Goal: Information Seeking & Learning: Understand process/instructions

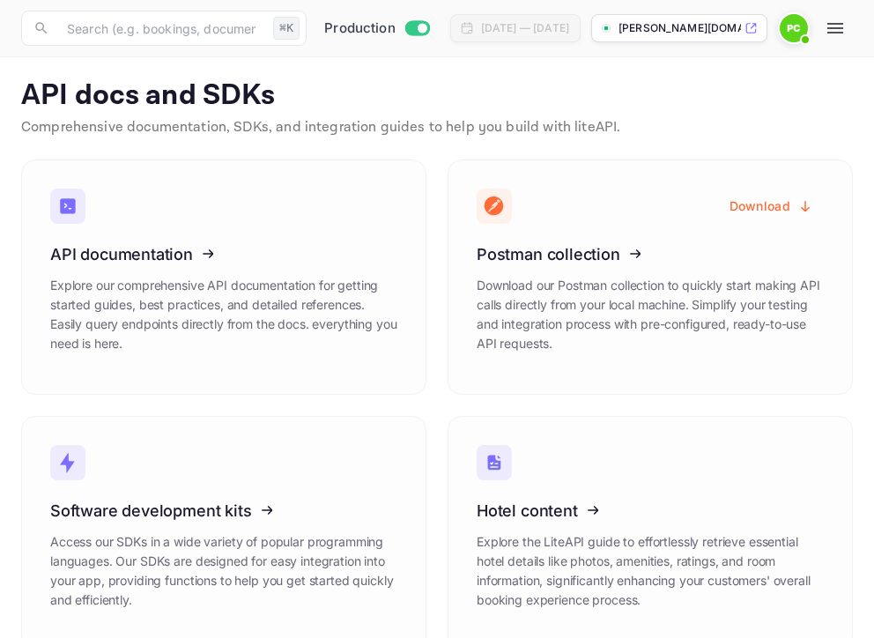
scroll to position [295, 0]
click at [843, 24] on icon "button" at bounding box center [835, 28] width 16 height 11
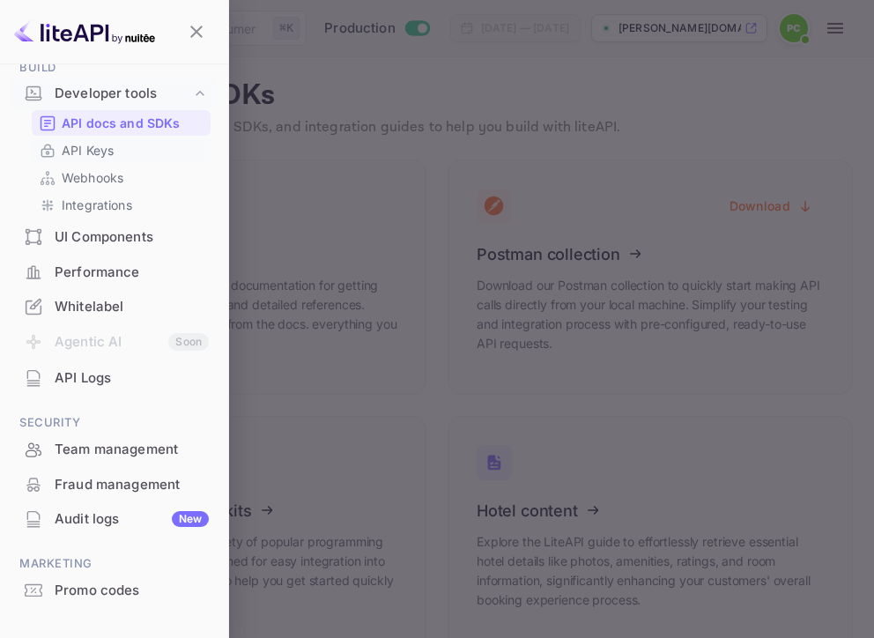
click at [82, 150] on p "API Keys" at bounding box center [88, 150] width 52 height 19
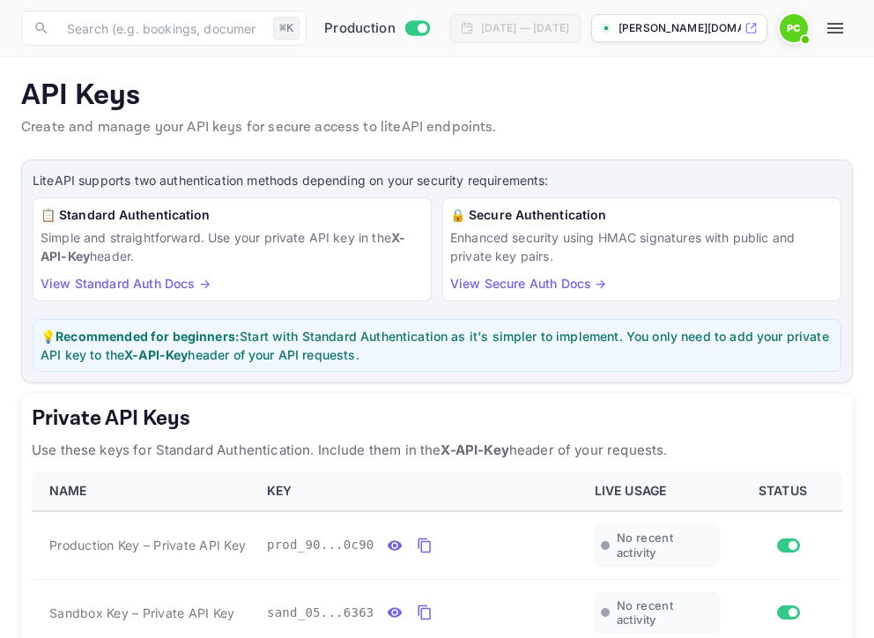
click at [846, 31] on icon "button" at bounding box center [835, 28] width 21 height 21
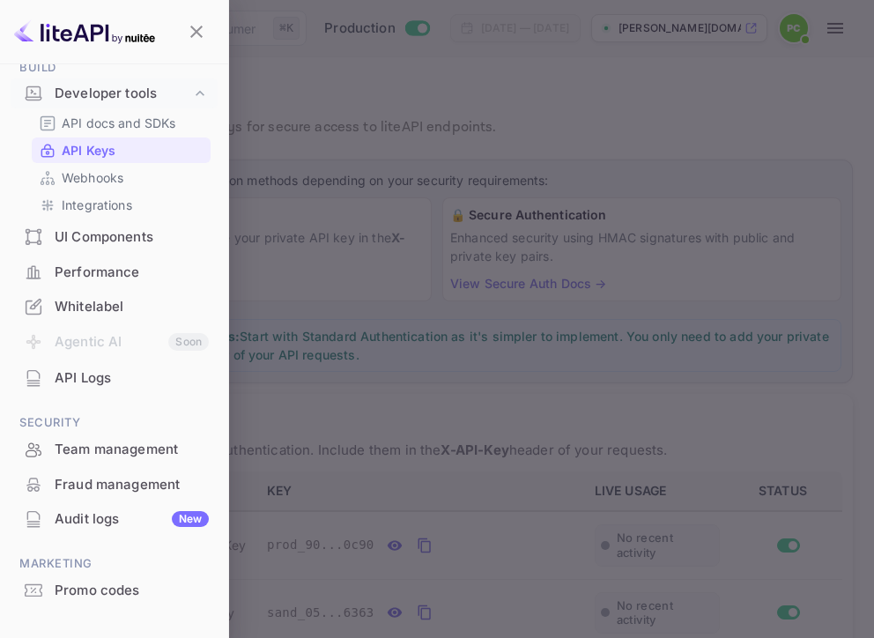
click at [85, 297] on div "Whitelabel" at bounding box center [132, 307] width 154 height 20
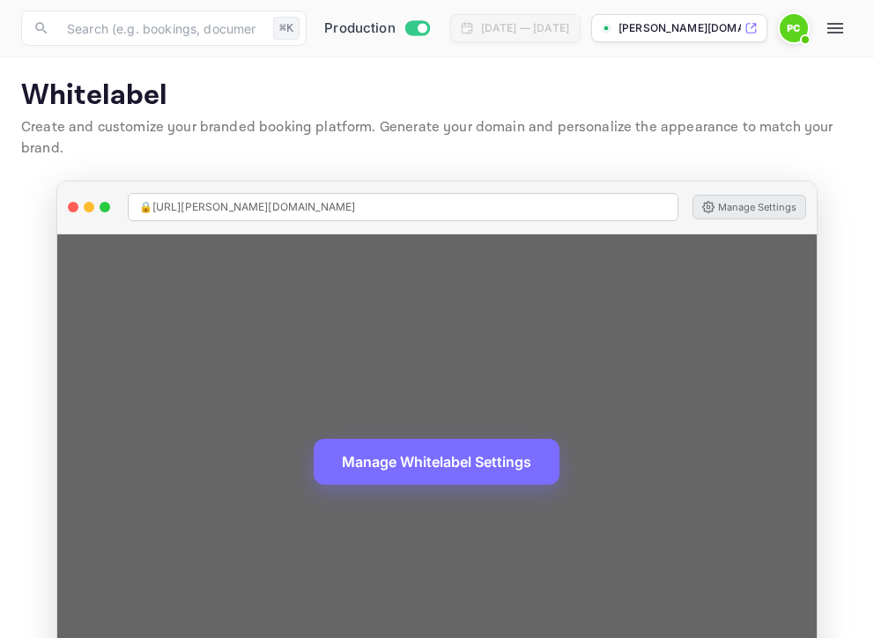
click at [724, 209] on button "Manage Settings" at bounding box center [749, 207] width 114 height 25
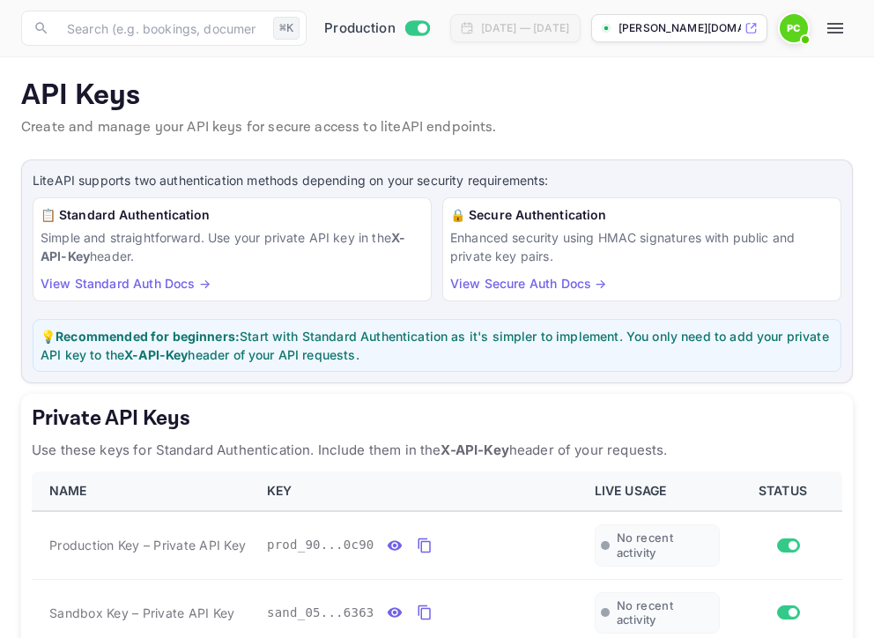
click at [843, 27] on icon "button" at bounding box center [835, 28] width 16 height 11
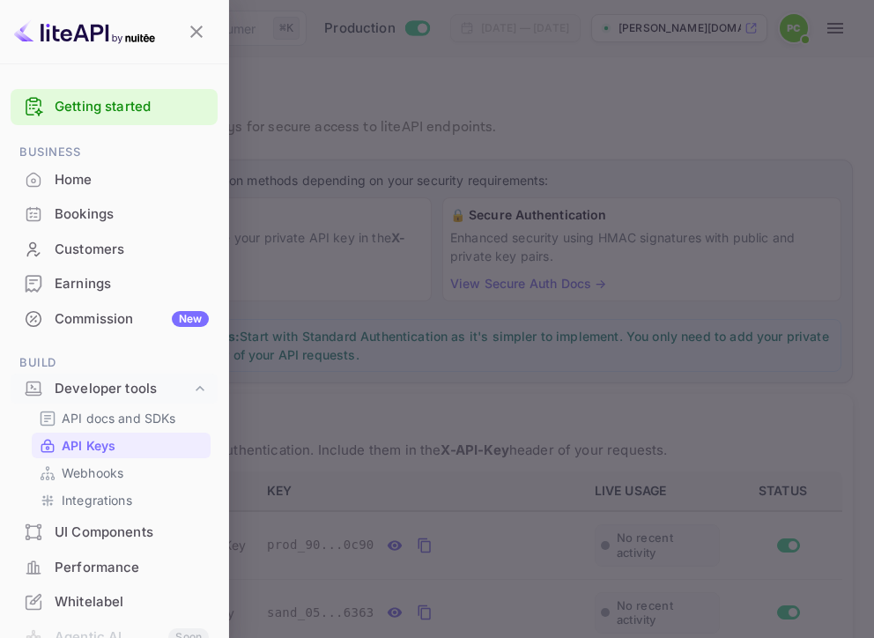
click at [77, 103] on link "Getting started" at bounding box center [132, 107] width 154 height 20
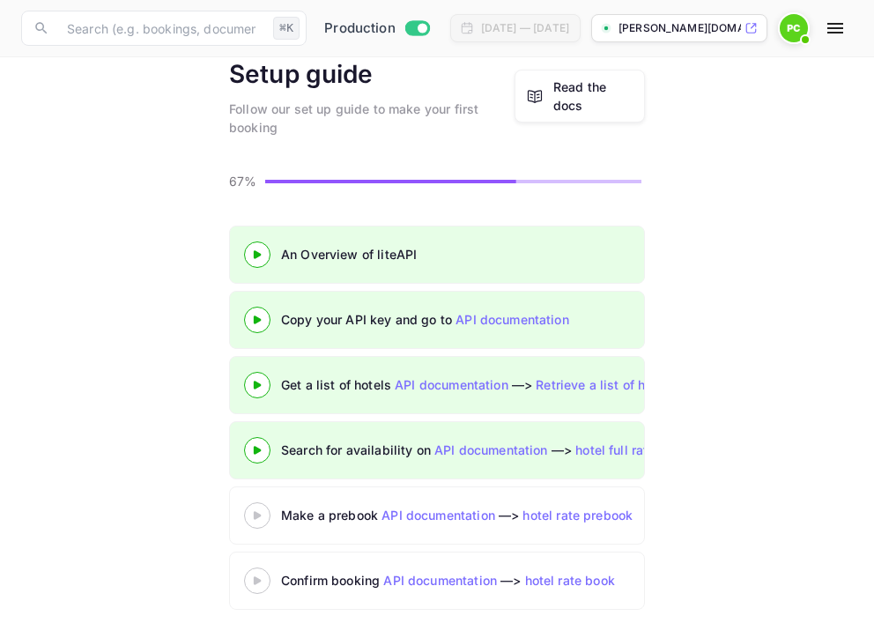
scroll to position [81, 0]
click at [261, 513] on icon at bounding box center [257, 516] width 62 height 9
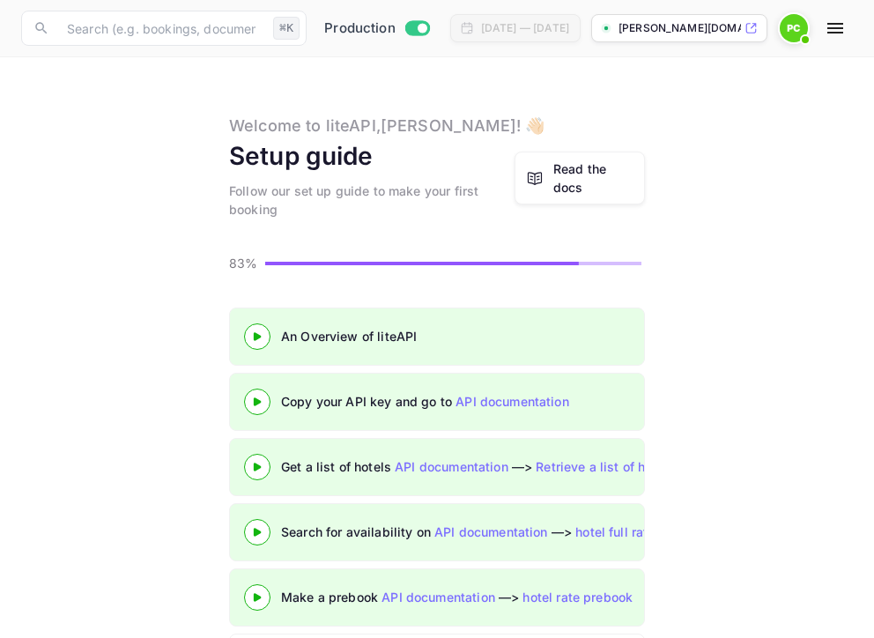
click at [260, 329] on div at bounding box center [257, 336] width 62 height 22
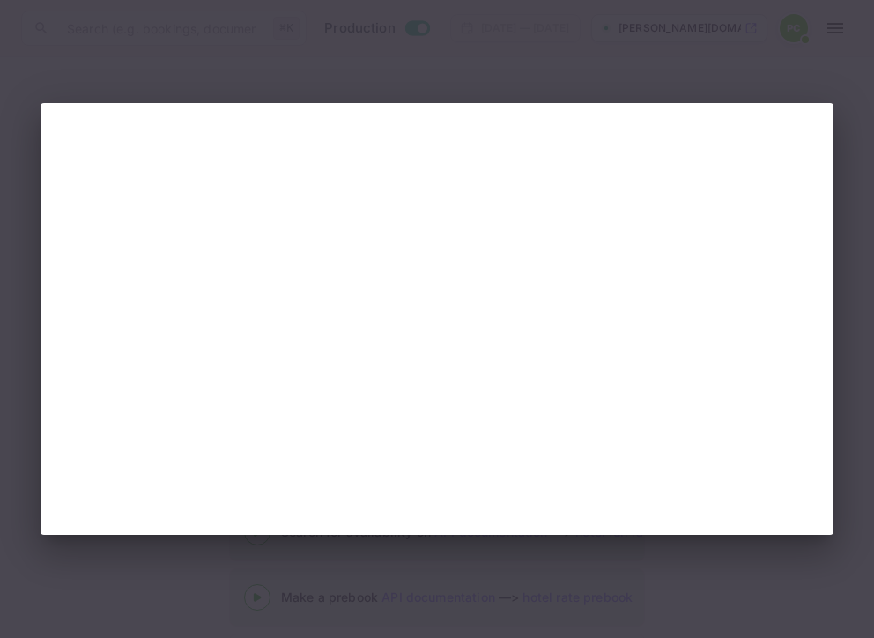
click at [652, 78] on div at bounding box center [437, 319] width 874 height 638
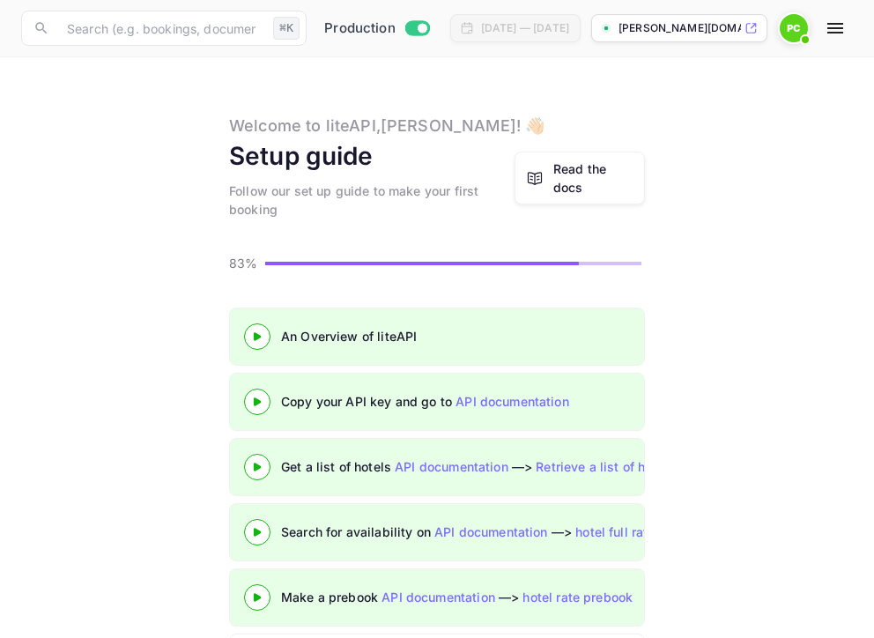
click at [264, 395] on div at bounding box center [257, 401] width 62 height 22
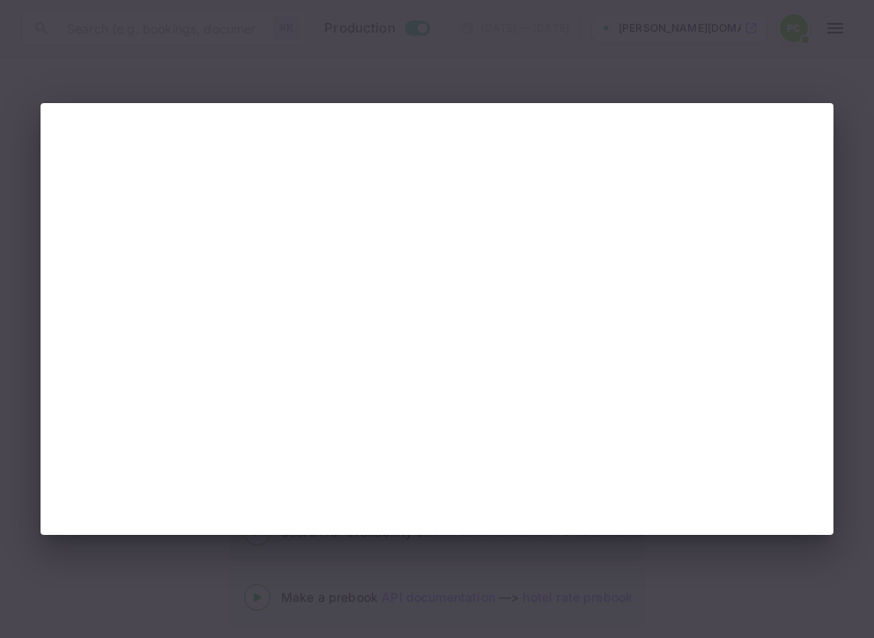
click at [461, 68] on div at bounding box center [437, 319] width 874 height 638
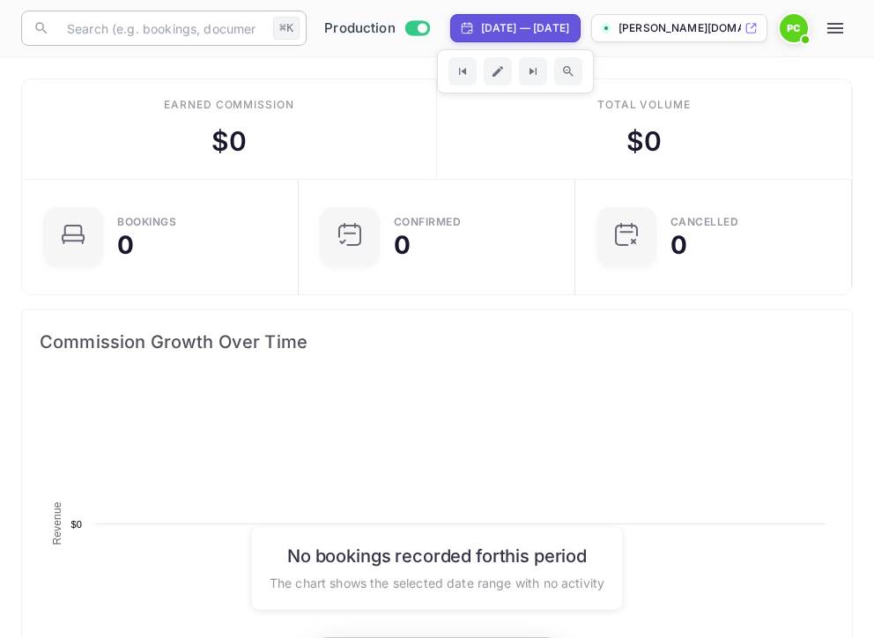
scroll to position [286, 407]
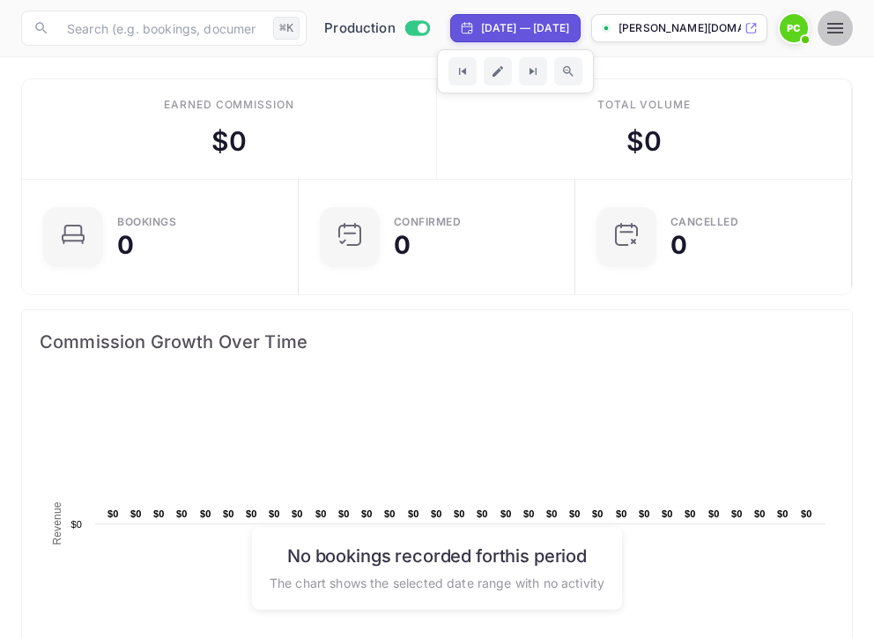
click at [846, 27] on icon "button" at bounding box center [835, 28] width 21 height 21
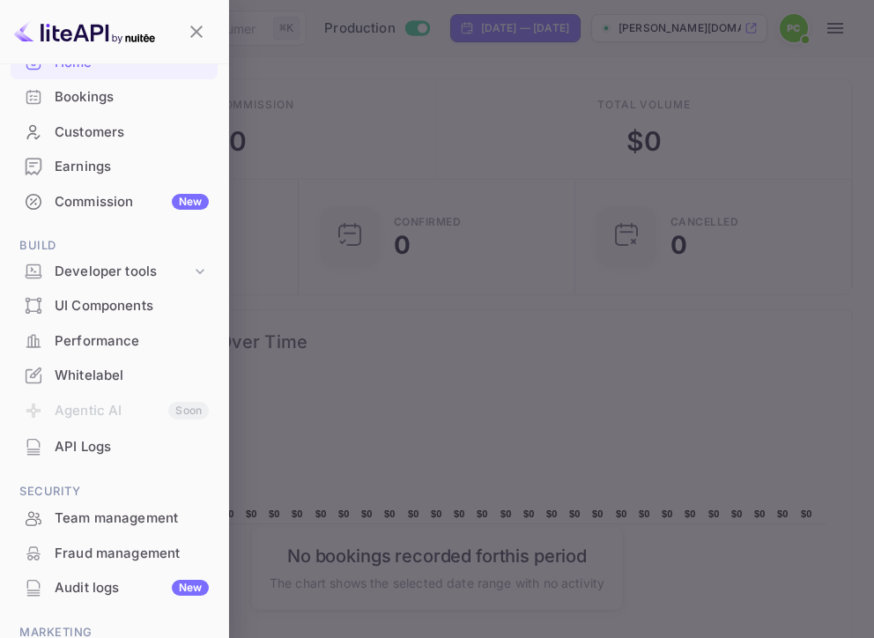
scroll to position [186, 0]
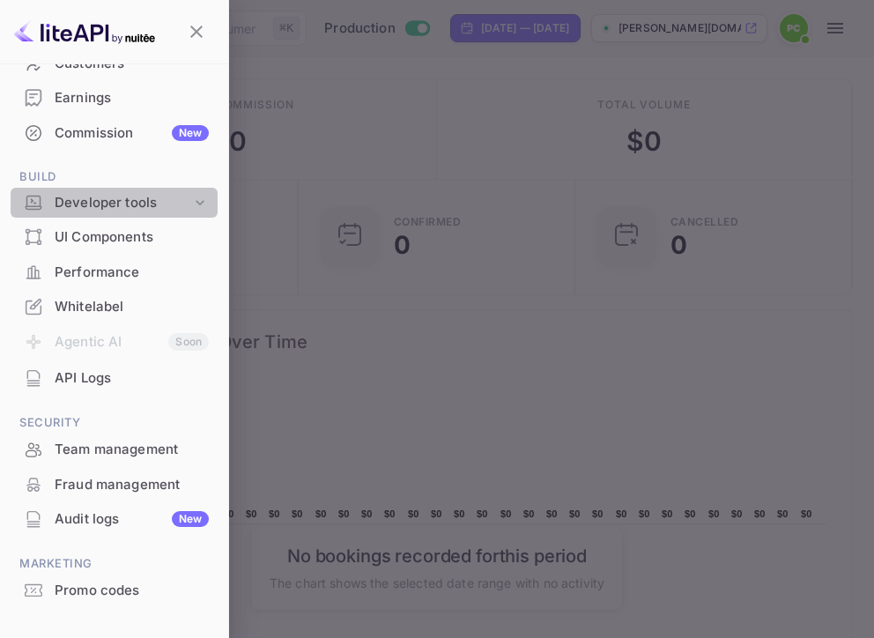
click at [160, 204] on div "Developer tools" at bounding box center [123, 203] width 137 height 20
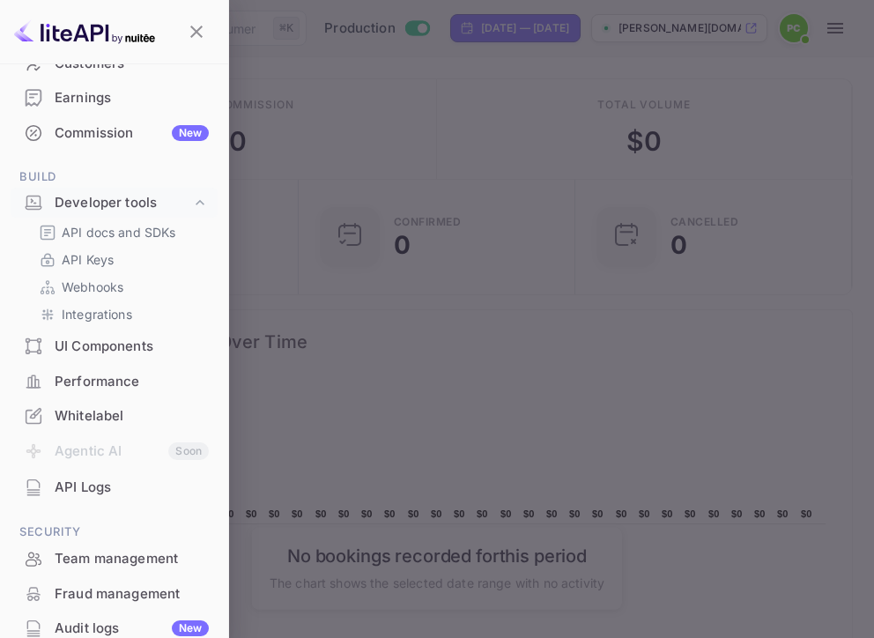
click at [85, 346] on div "UI Components" at bounding box center [132, 347] width 154 height 20
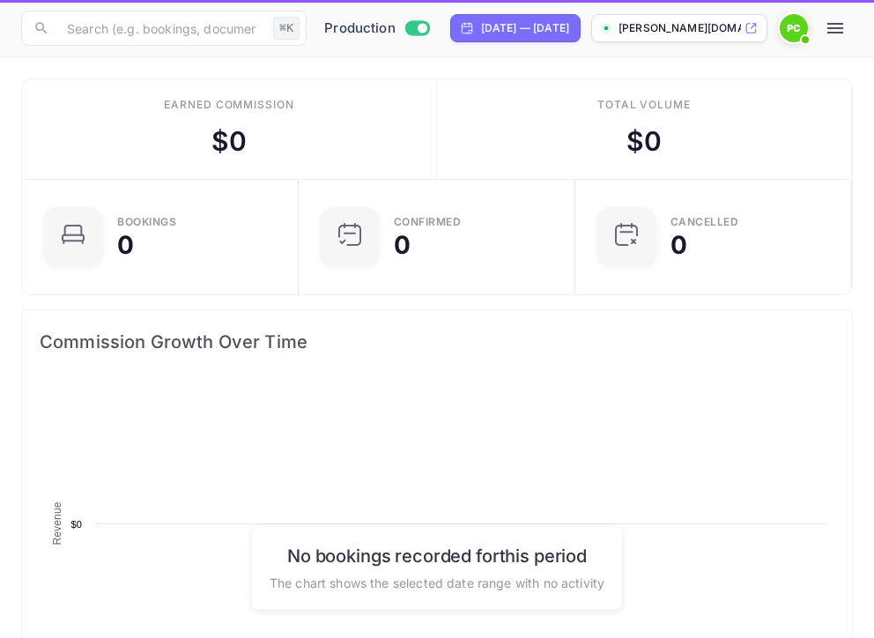
scroll to position [286, 407]
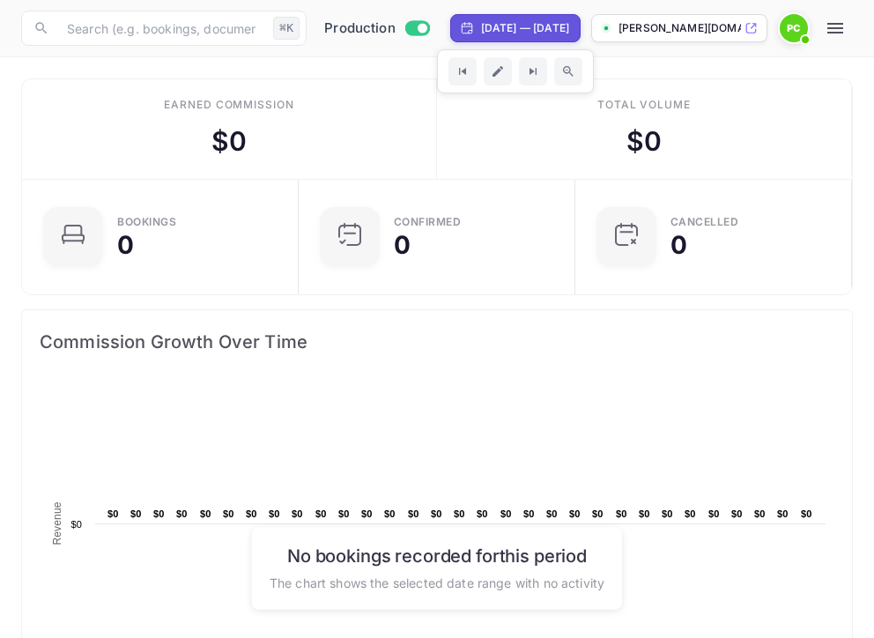
click at [846, 29] on icon "button" at bounding box center [835, 28] width 21 height 21
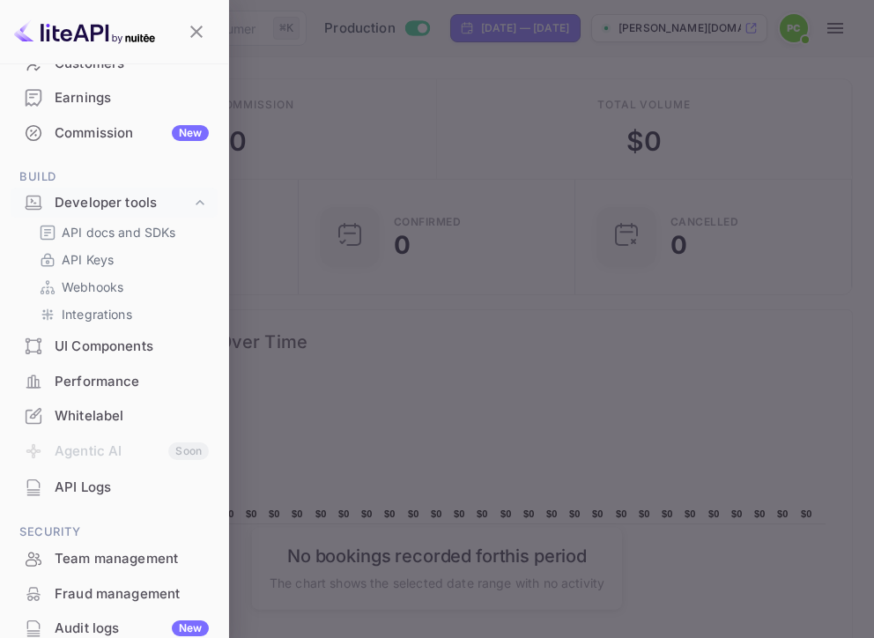
click at [83, 347] on div "UI Components" at bounding box center [132, 347] width 154 height 20
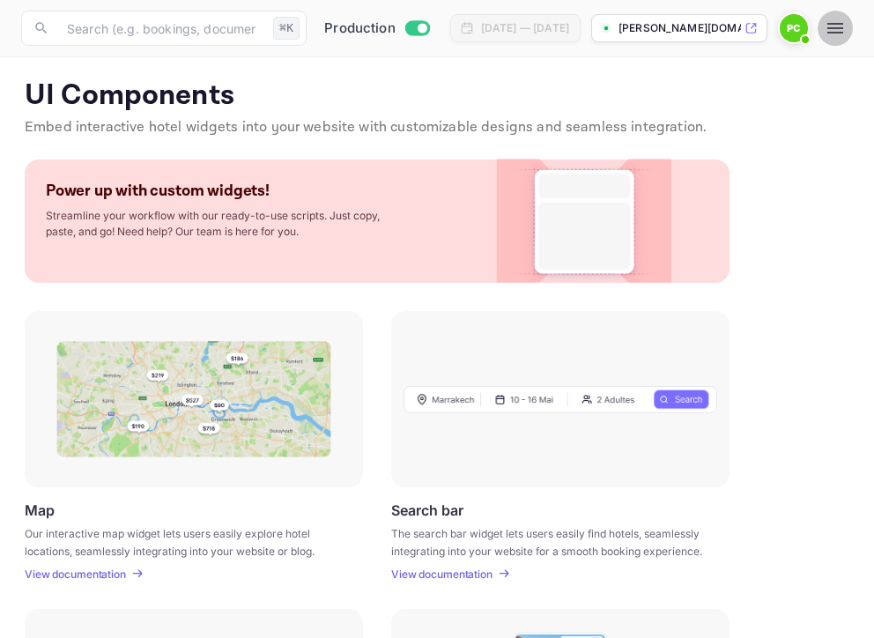
click at [846, 26] on icon "button" at bounding box center [835, 28] width 21 height 21
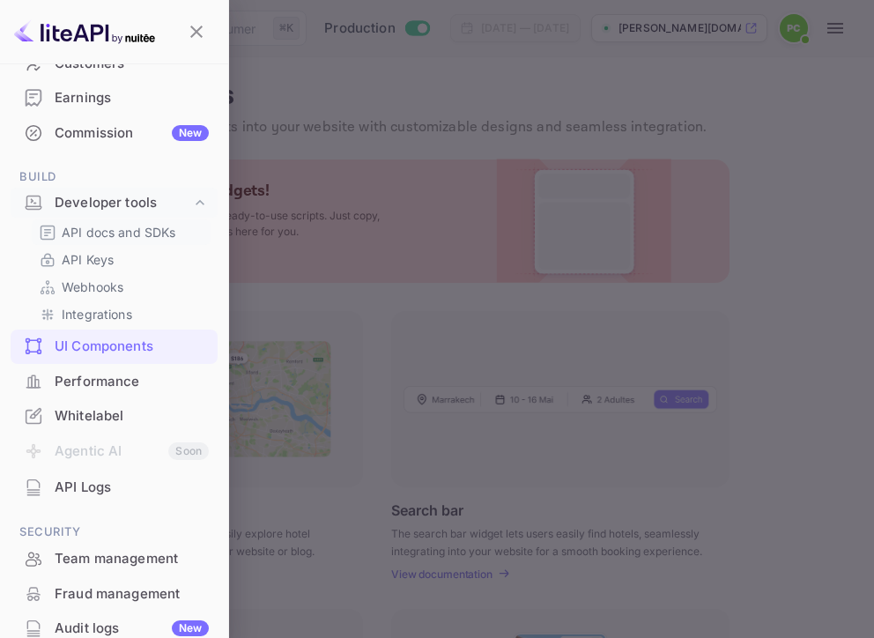
click at [79, 230] on p "API docs and SDKs" at bounding box center [119, 232] width 115 height 19
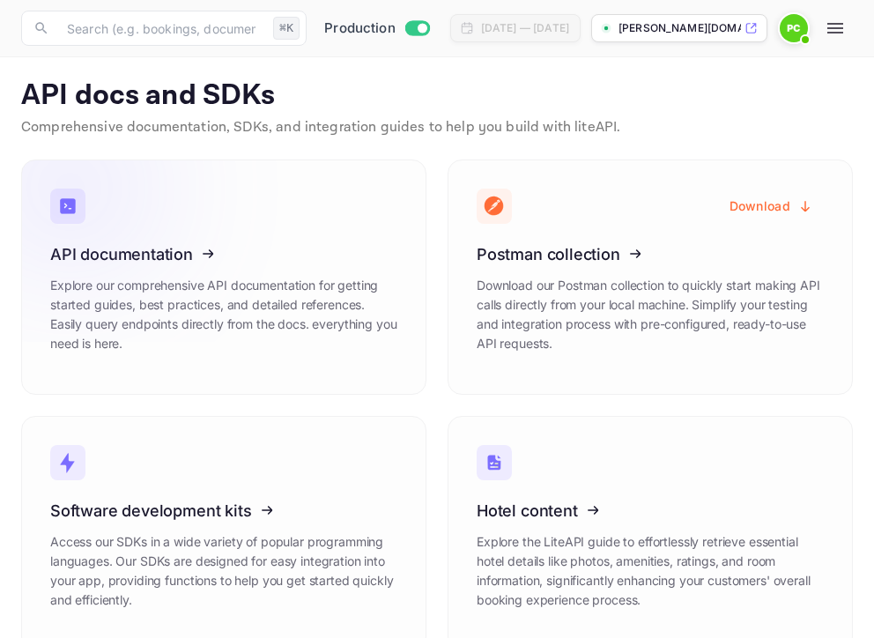
click at [194, 255] on icon at bounding box center [159, 250] width 274 height 181
click at [853, 33] on button "button" at bounding box center [835, 28] width 35 height 35
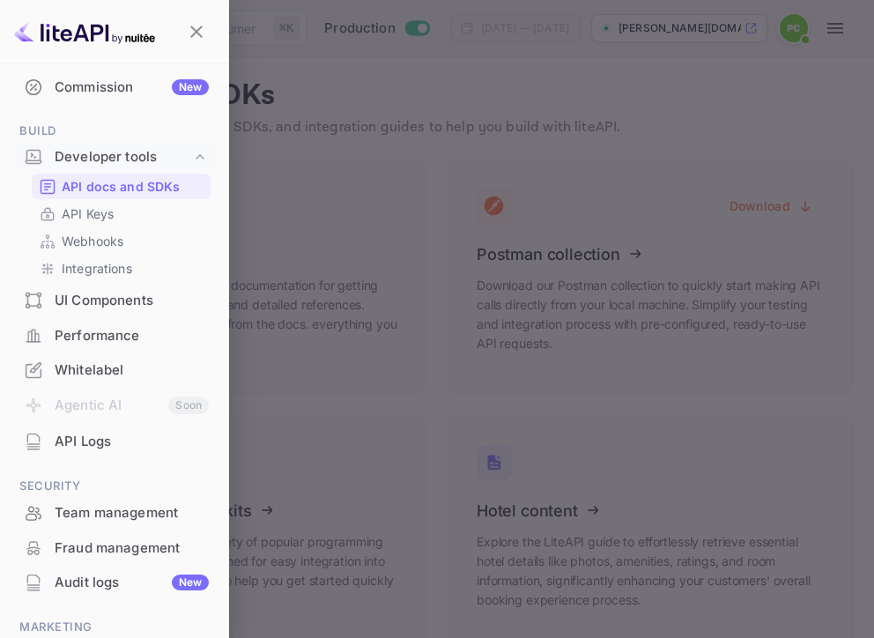
scroll to position [238, 0]
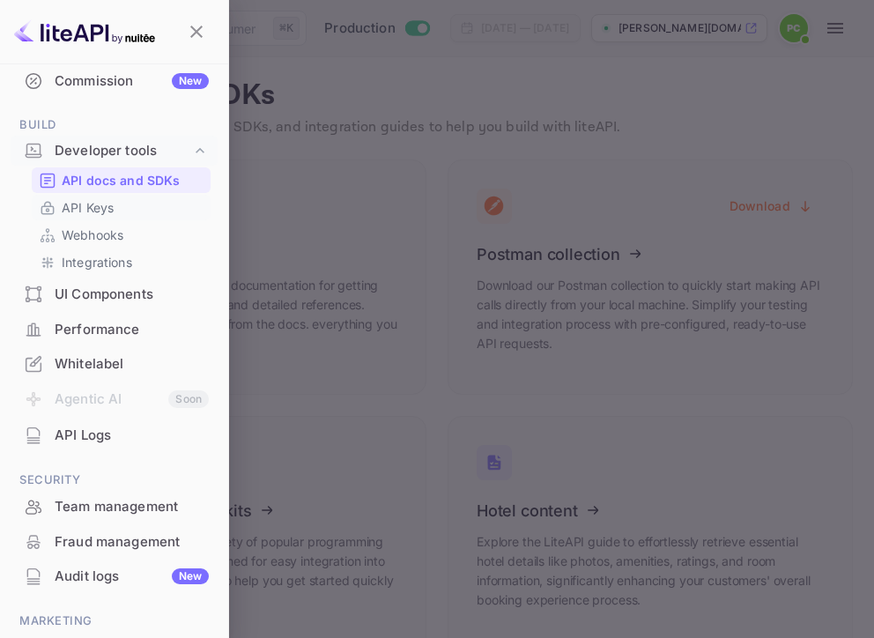
click at [80, 205] on p "API Keys" at bounding box center [88, 207] width 52 height 19
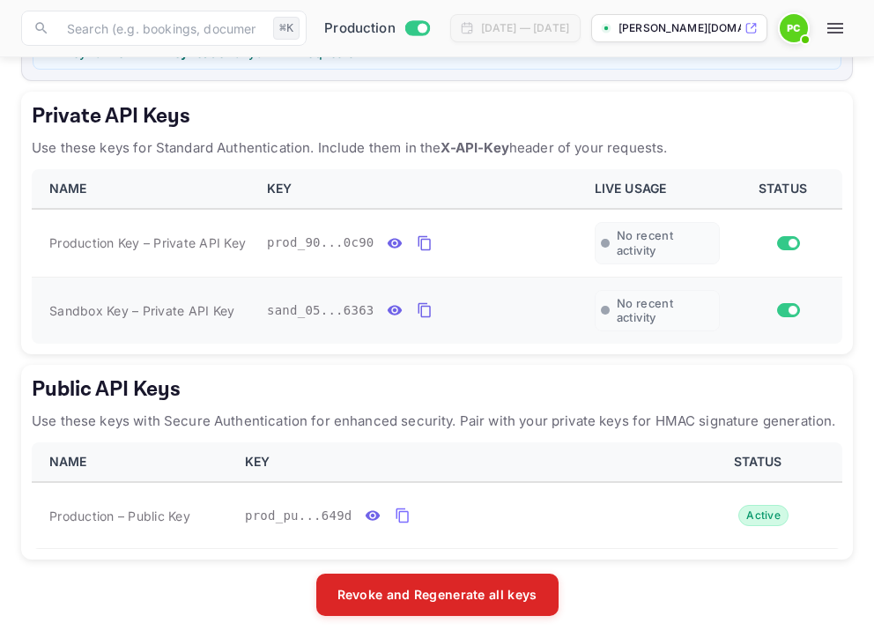
scroll to position [308, 0]
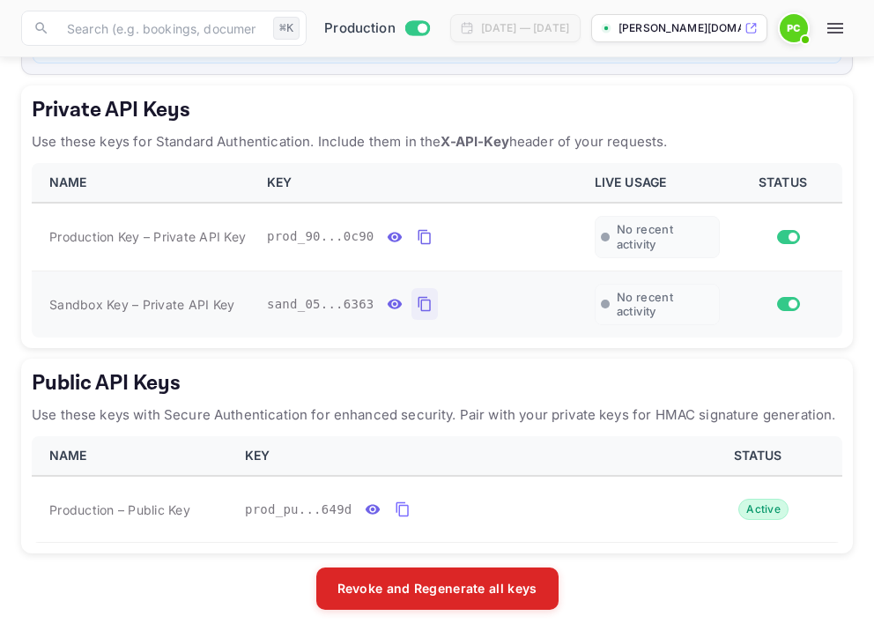
click at [423, 299] on icon "private api keys table" at bounding box center [425, 303] width 16 height 21
click at [427, 303] on icon "private api keys table" at bounding box center [425, 303] width 16 height 21
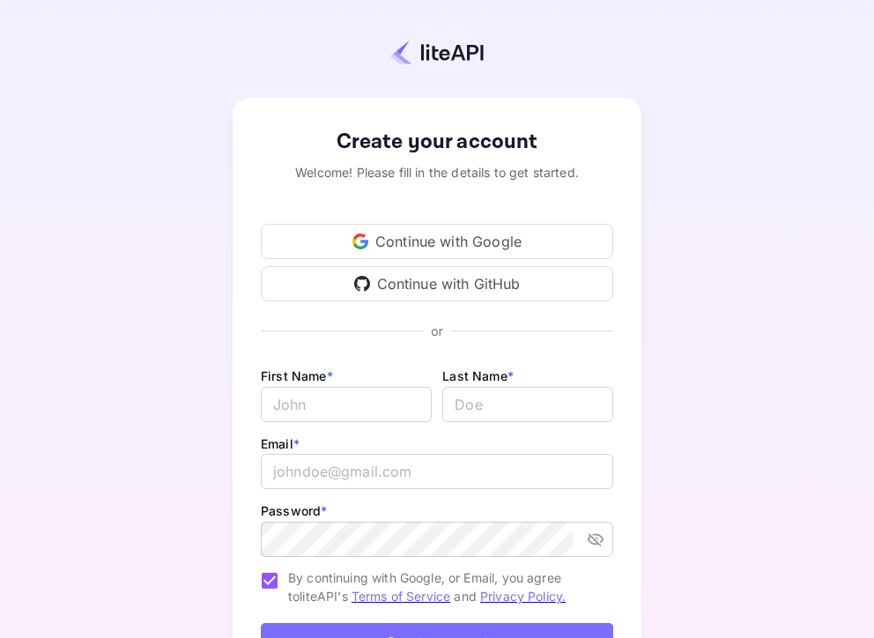
click at [378, 238] on div "Continue with Google" at bounding box center [437, 241] width 352 height 35
click at [374, 236] on div "Continue with Google" at bounding box center [437, 241] width 352 height 35
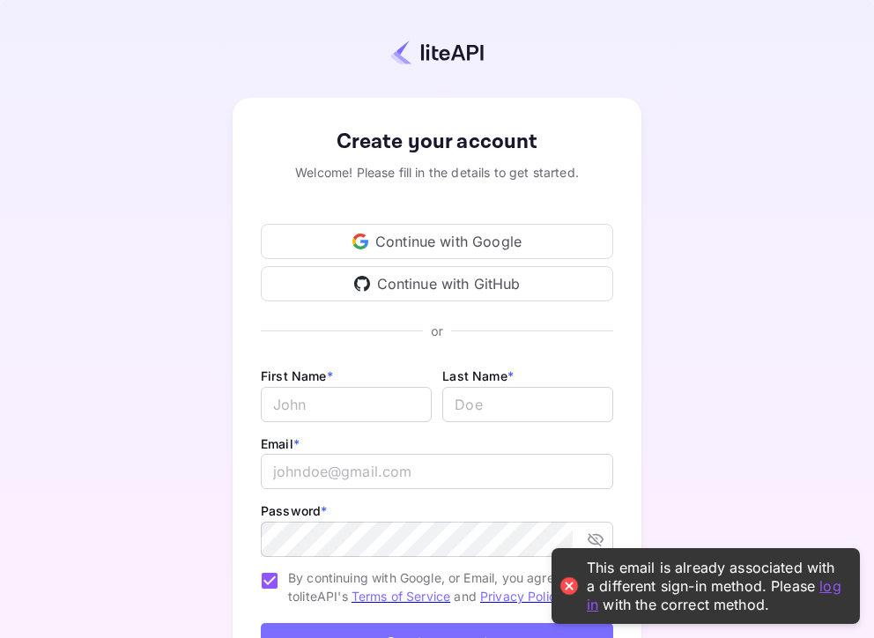
scroll to position [148, 0]
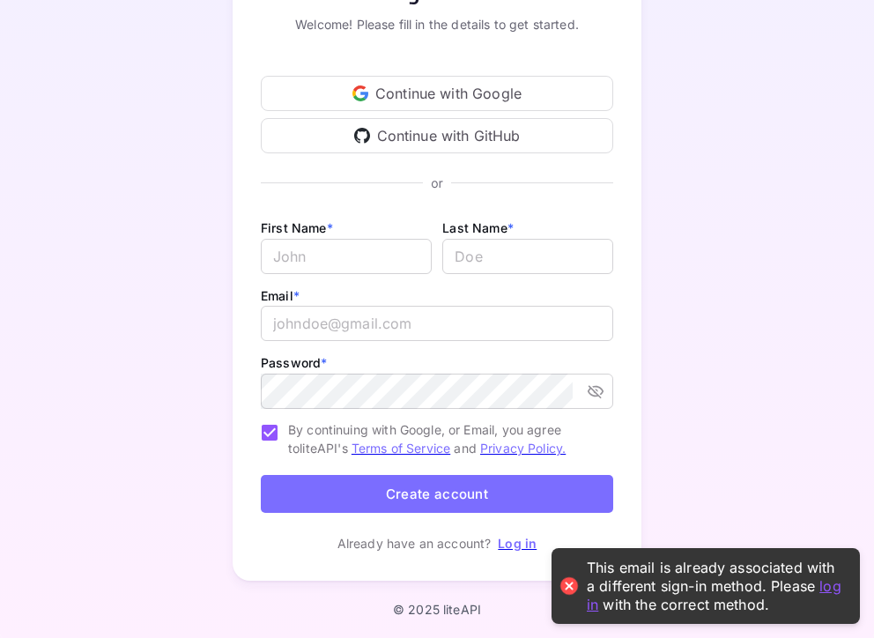
click at [515, 539] on link "Log in" at bounding box center [517, 543] width 39 height 15
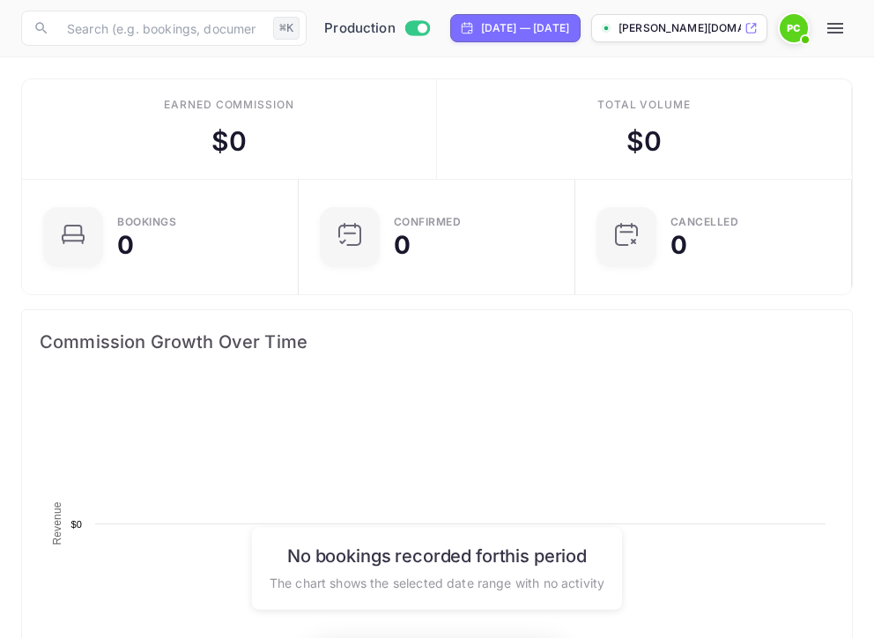
scroll to position [286, 407]
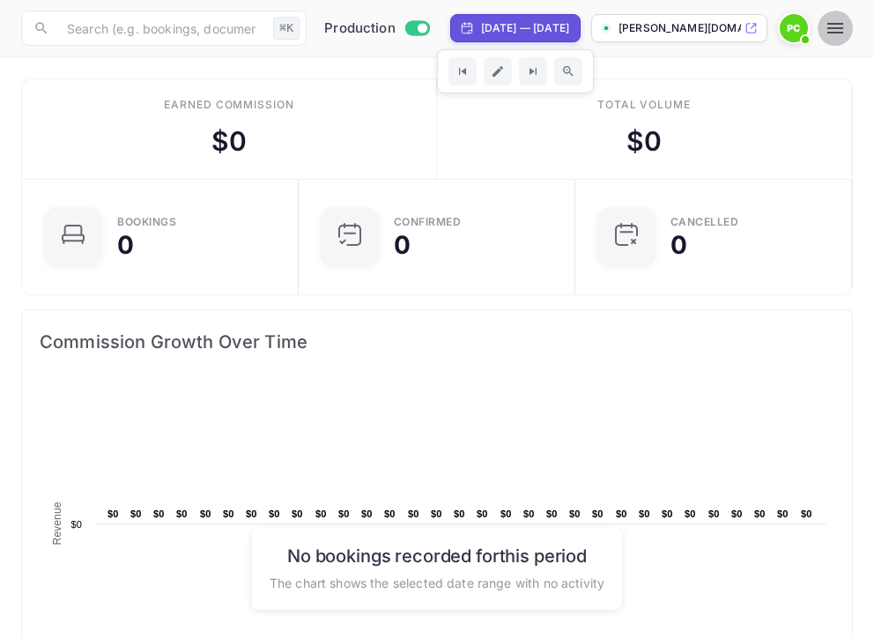
click at [846, 26] on icon "button" at bounding box center [835, 28] width 21 height 21
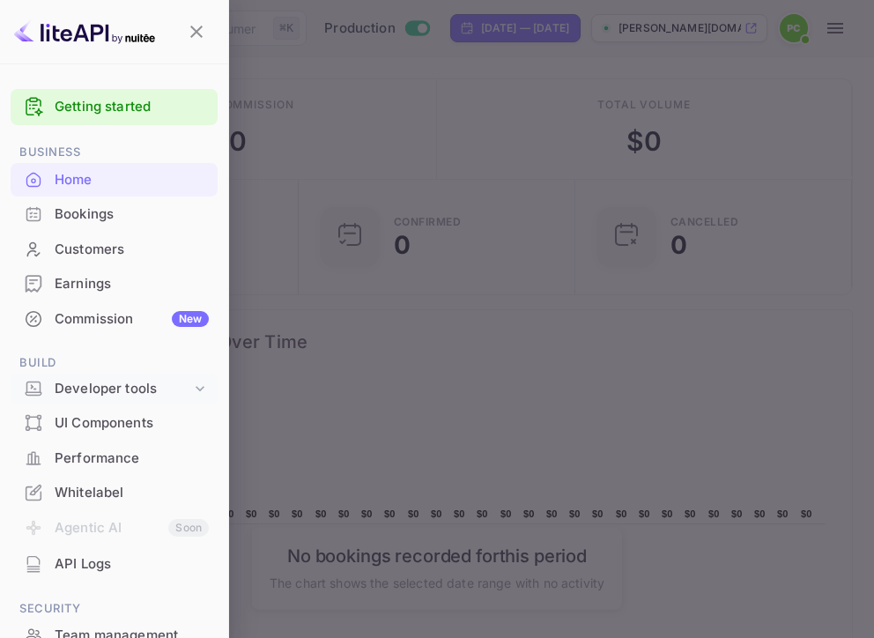
click at [122, 392] on div "Developer tools" at bounding box center [123, 389] width 137 height 20
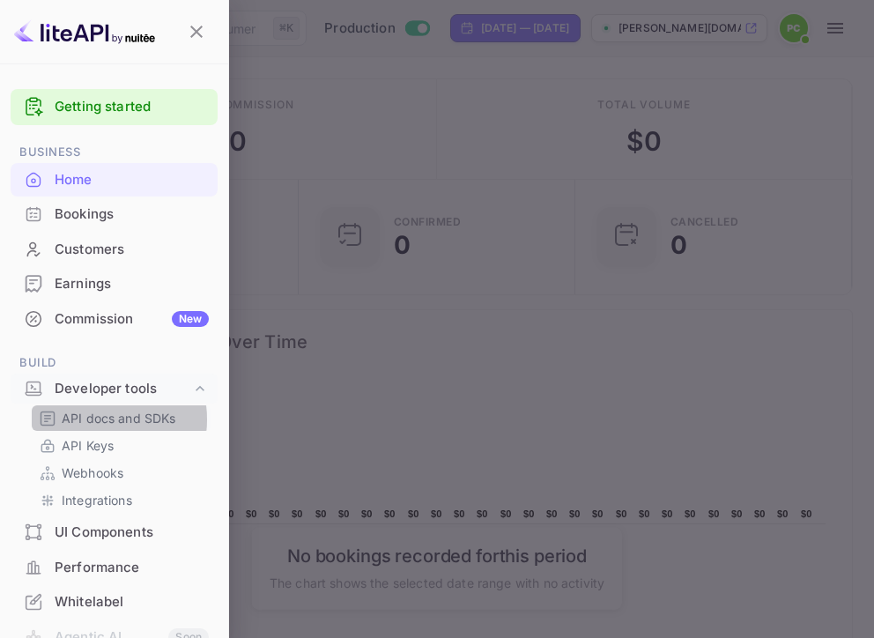
click at [90, 419] on p "API docs and SDKs" at bounding box center [119, 418] width 115 height 19
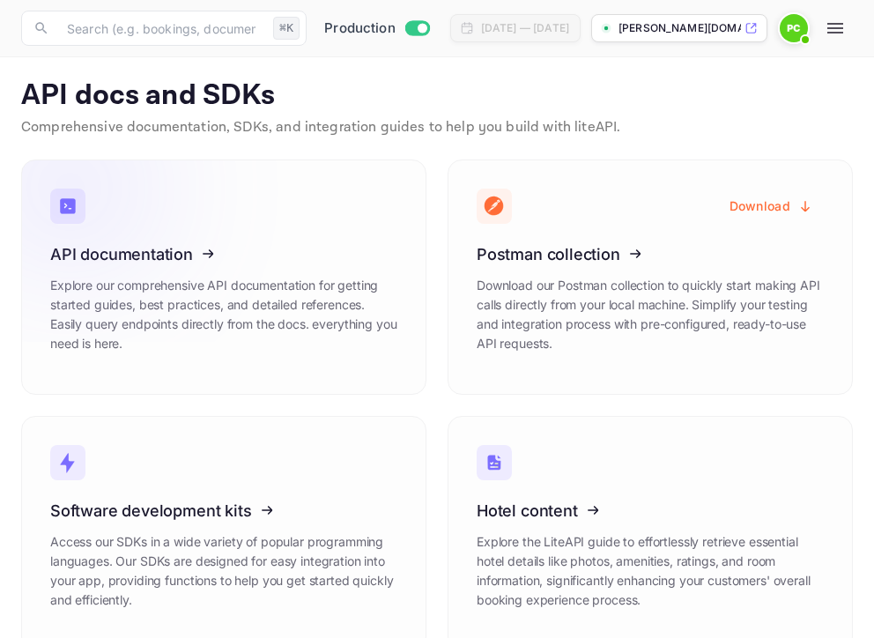
click at [196, 257] on icon at bounding box center [159, 250] width 274 height 181
click at [158, 255] on icon at bounding box center [159, 250] width 274 height 181
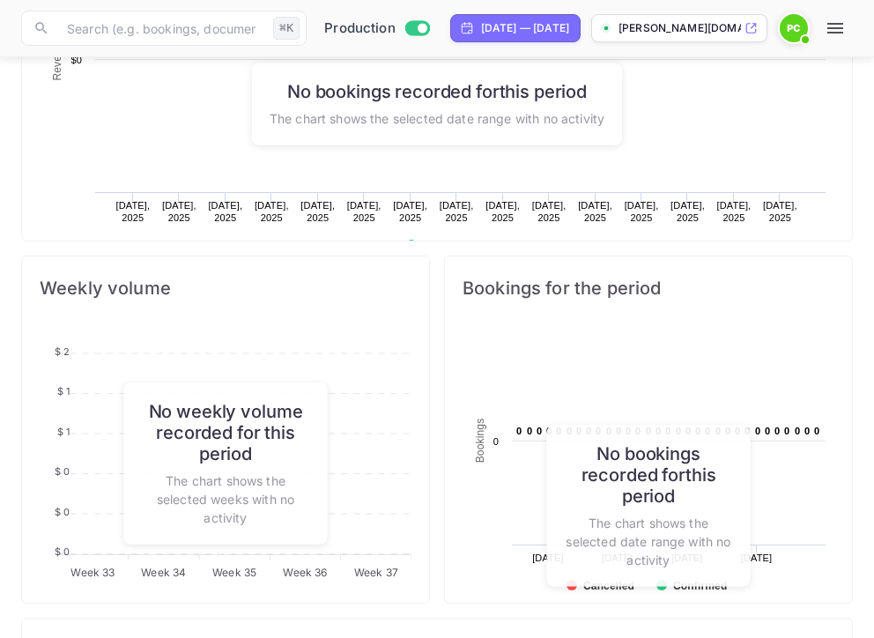
scroll to position [511, 0]
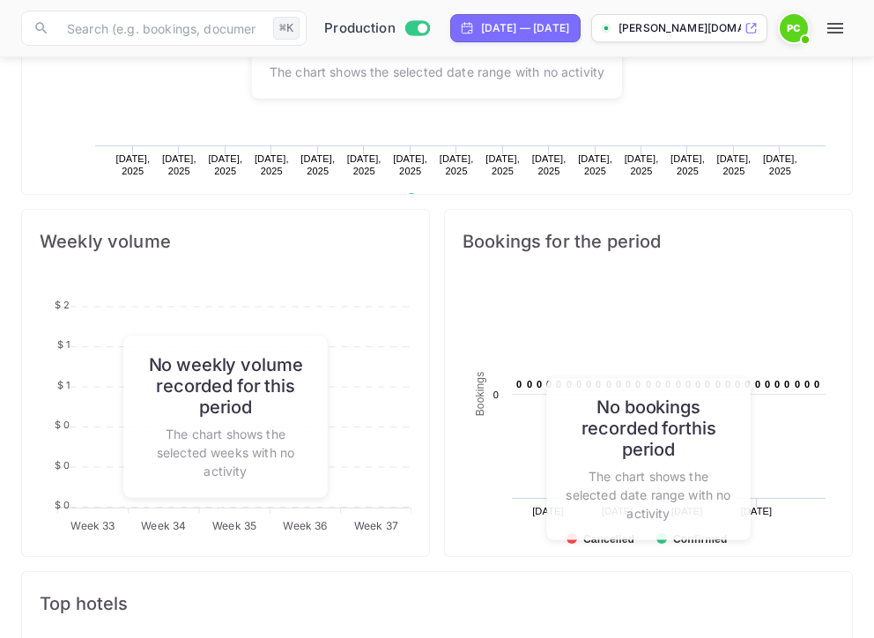
click at [843, 28] on icon "button" at bounding box center [835, 28] width 16 height 11
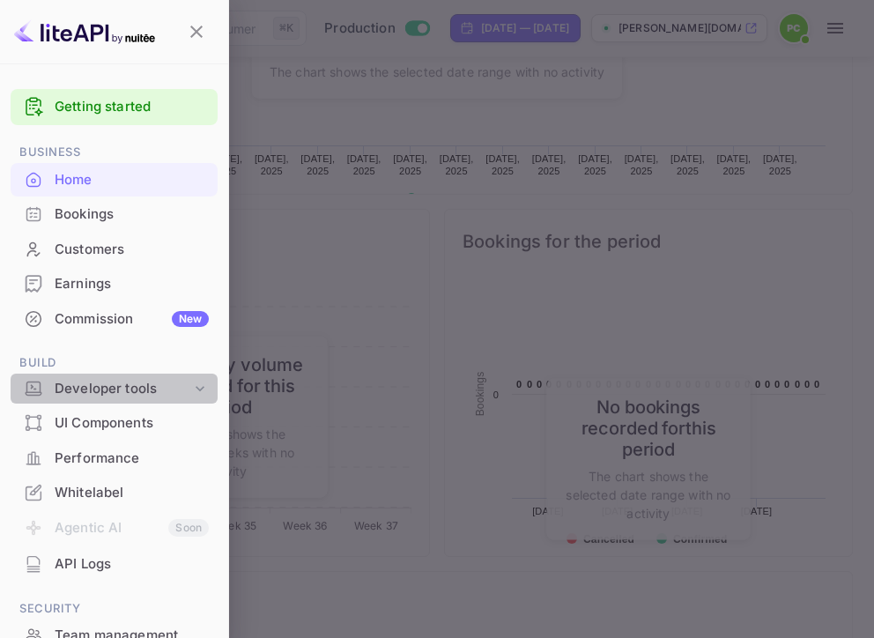
click at [184, 381] on div "Developer tools" at bounding box center [123, 389] width 137 height 20
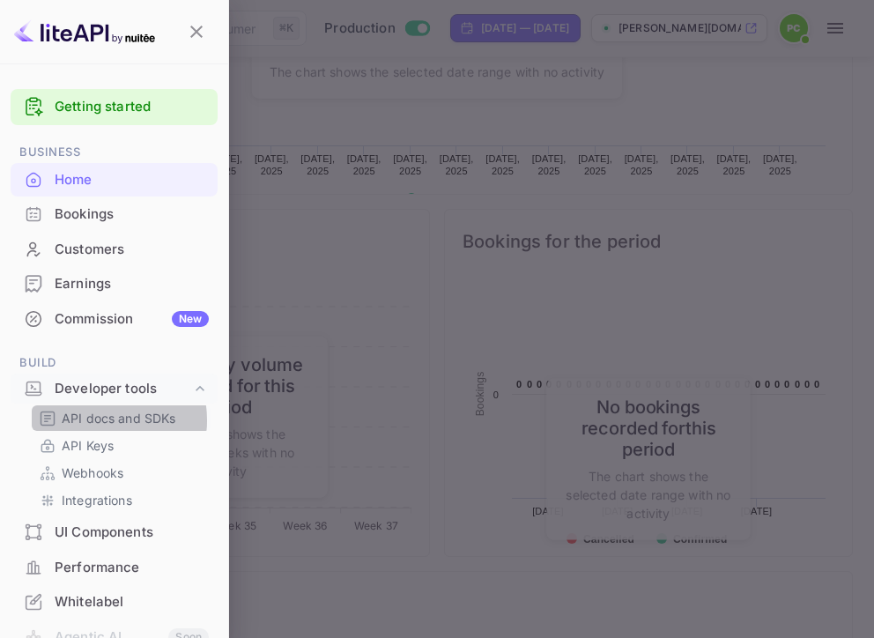
click at [91, 420] on p "API docs and SDKs" at bounding box center [119, 418] width 115 height 19
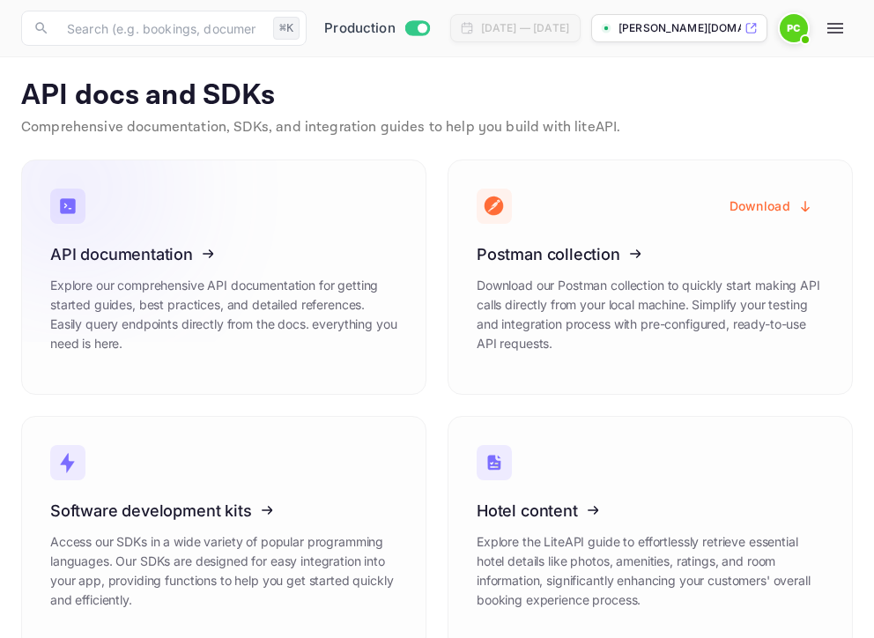
click at [204, 248] on icon at bounding box center [159, 250] width 274 height 181
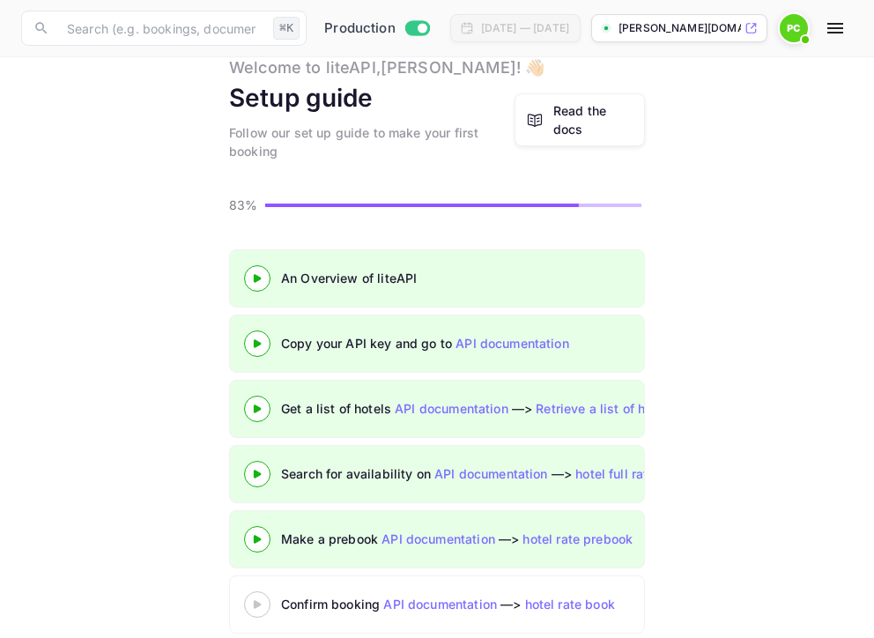
click at [256, 470] on 3 at bounding box center [257, 474] width 7 height 8
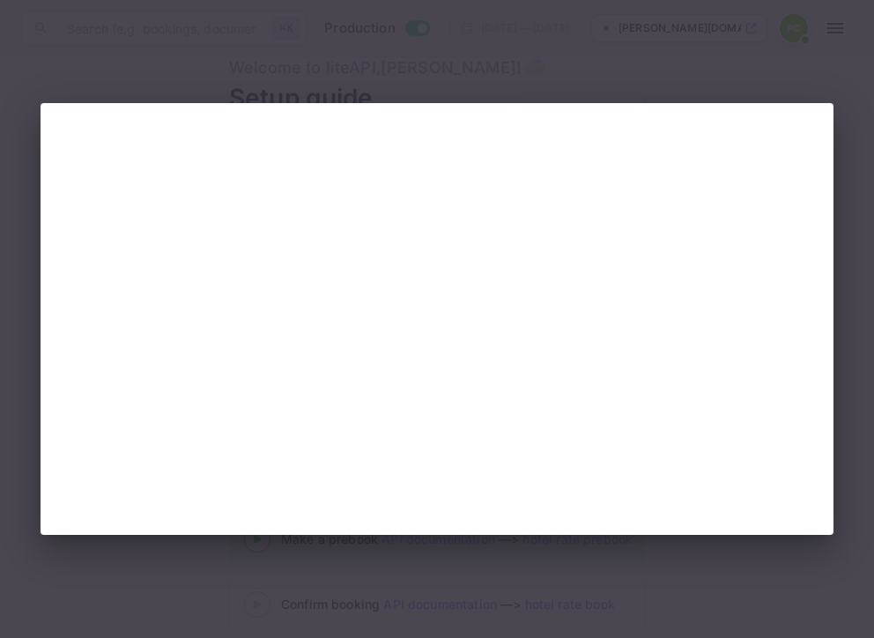
click at [529, 61] on div at bounding box center [437, 319] width 874 height 638
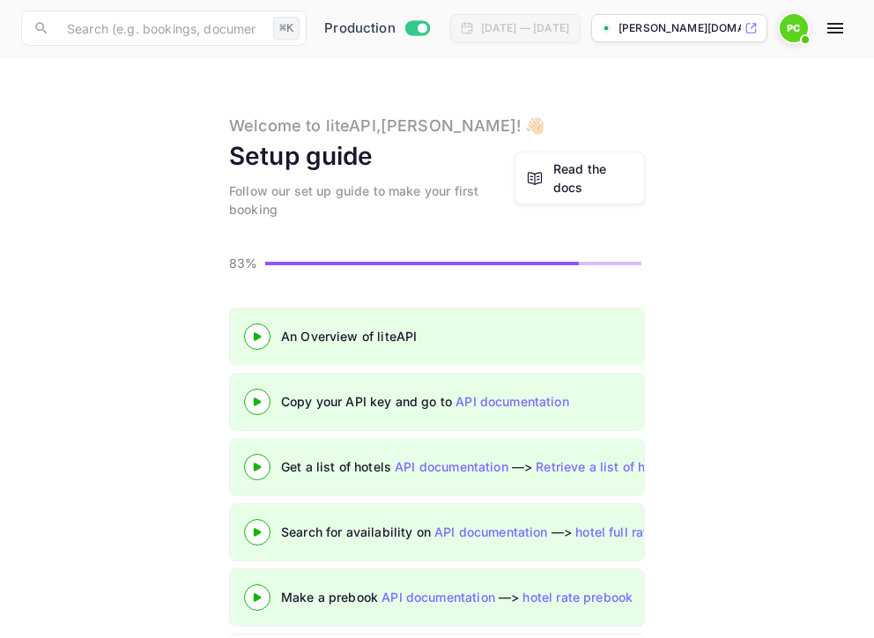
scroll to position [82, 0]
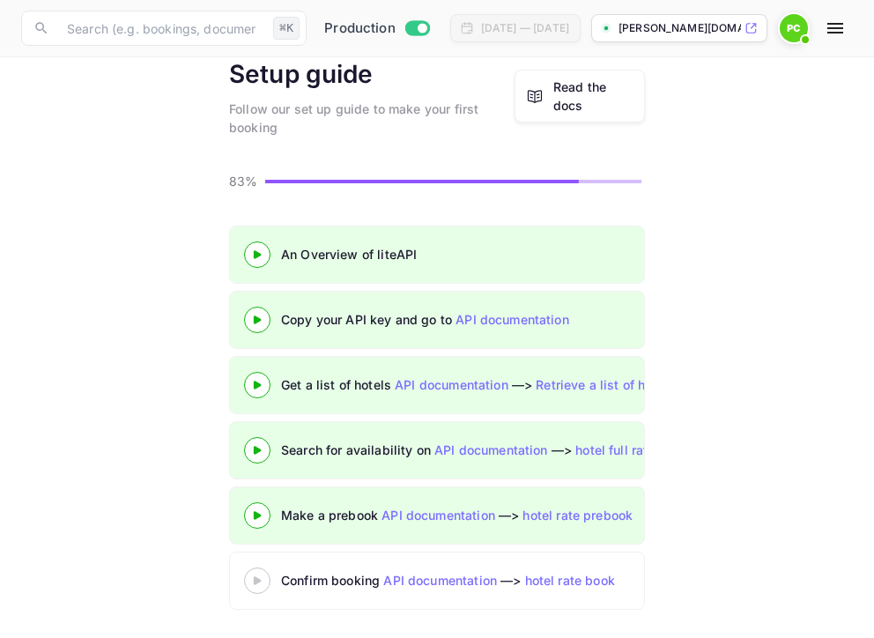
click at [263, 513] on icon at bounding box center [257, 515] width 62 height 9
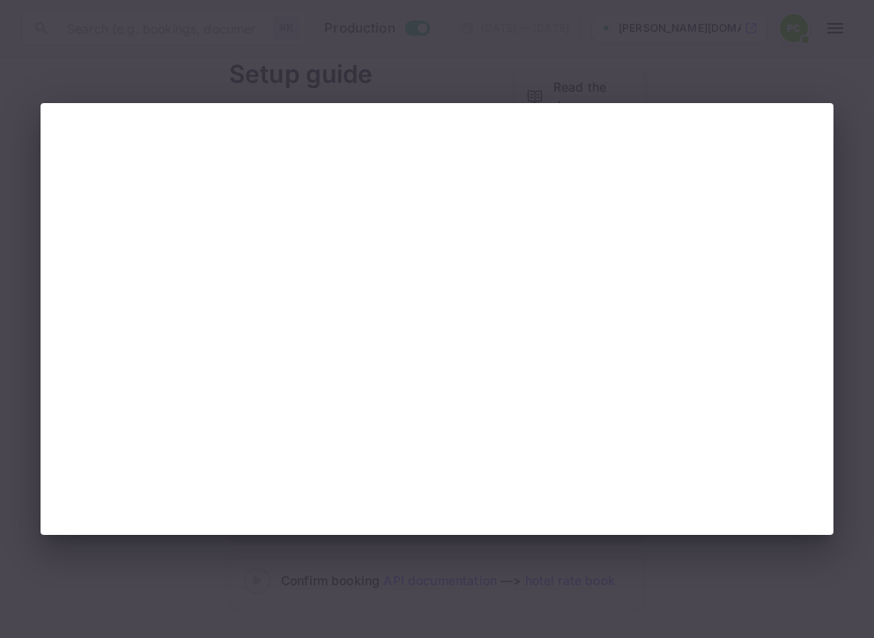
click at [478, 36] on div at bounding box center [437, 319] width 874 height 638
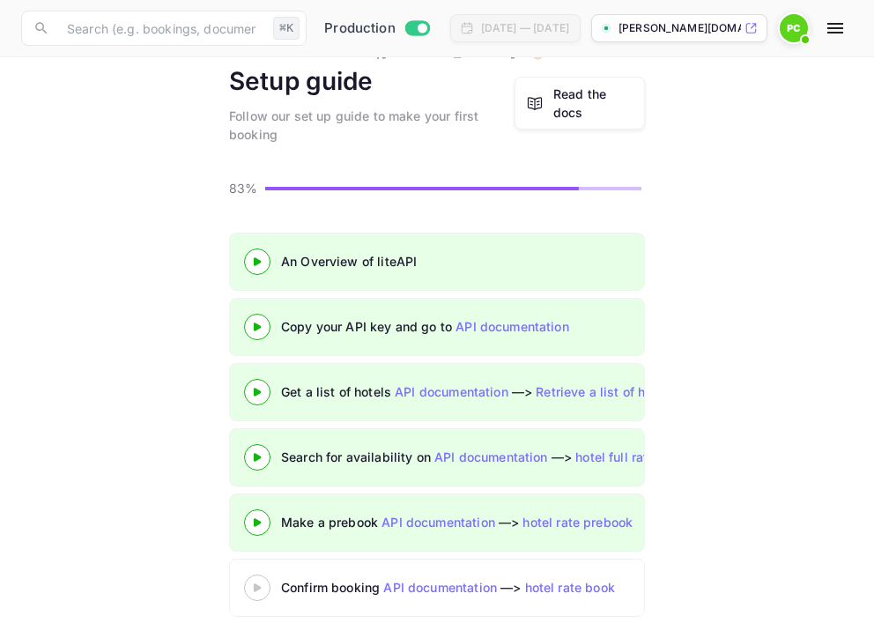
scroll to position [82, 0]
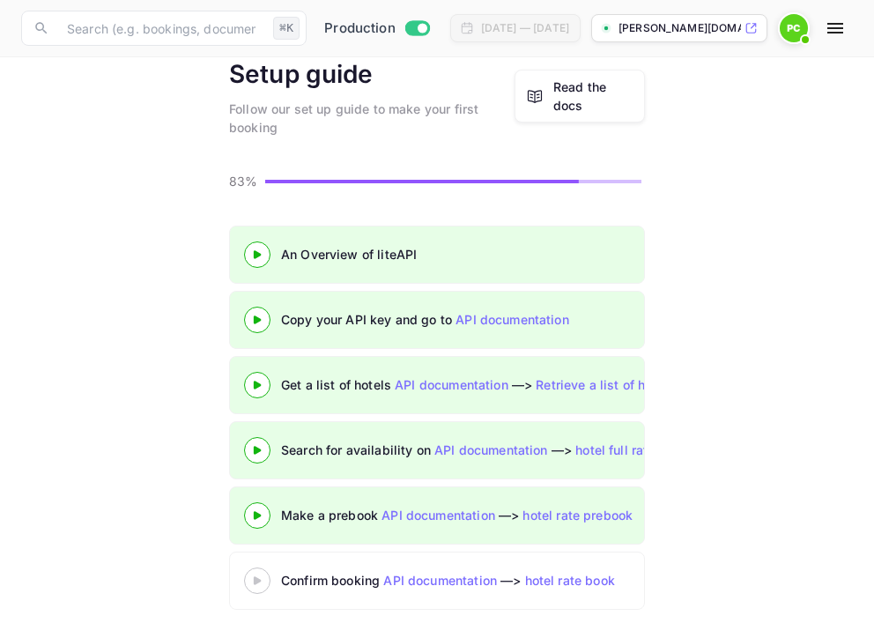
click at [262, 516] on icon at bounding box center [257, 515] width 62 height 9
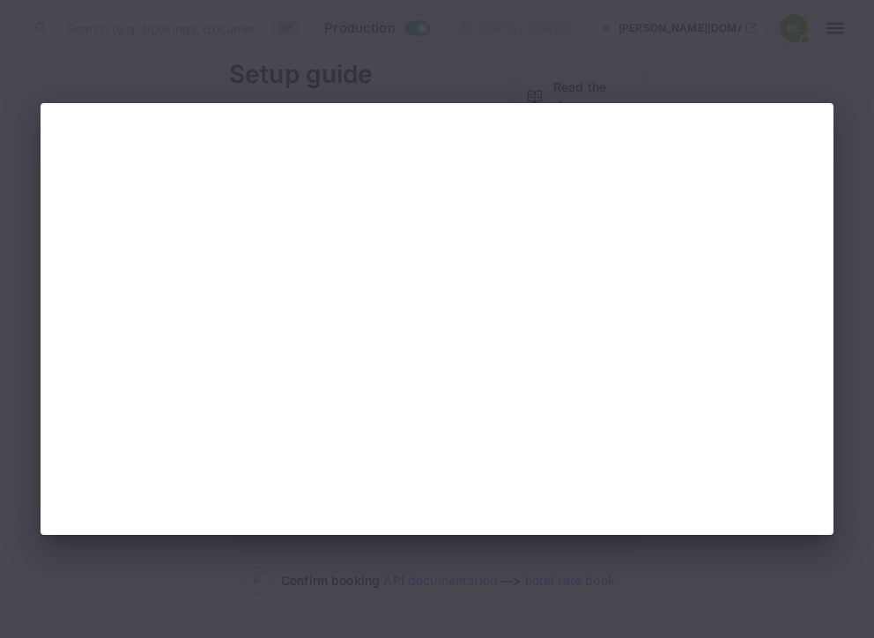
click at [459, 34] on div at bounding box center [437, 319] width 874 height 638
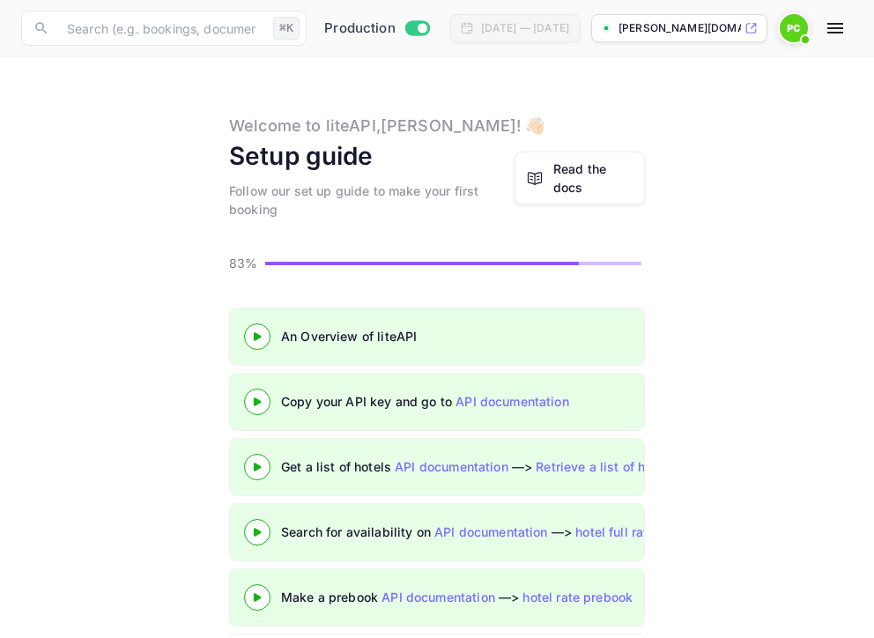
scroll to position [82, 0]
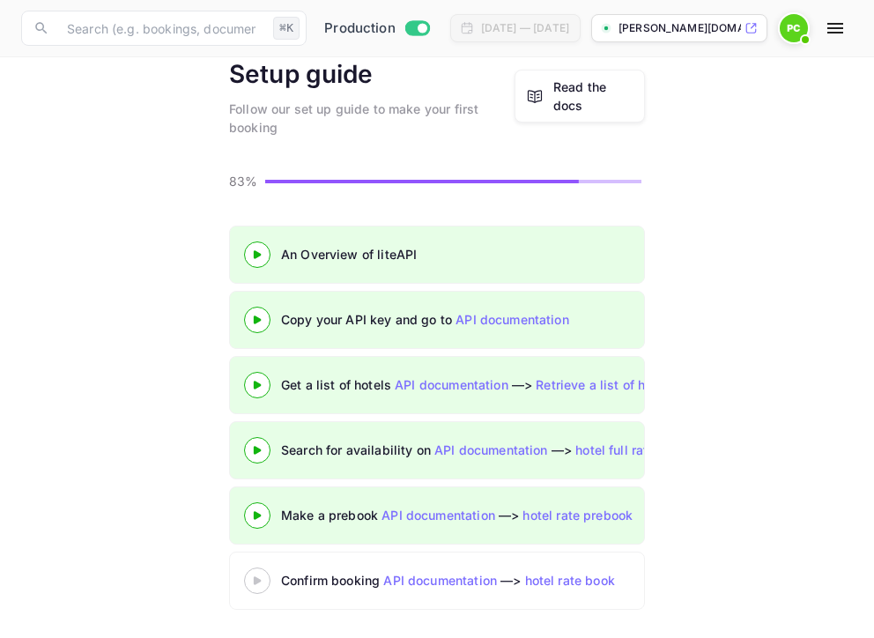
click at [561, 98] on div "Read the docs" at bounding box center [593, 96] width 80 height 37
click at [252, 591] on div at bounding box center [257, 580] width 26 height 26
click at [256, 580] on 3 at bounding box center [257, 580] width 7 height 8
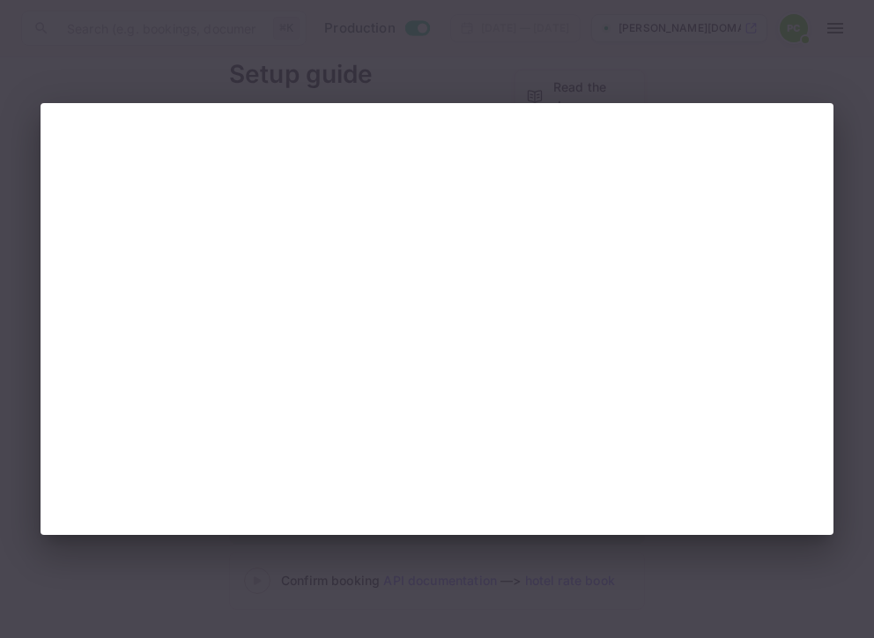
click at [620, 55] on div at bounding box center [437, 319] width 874 height 638
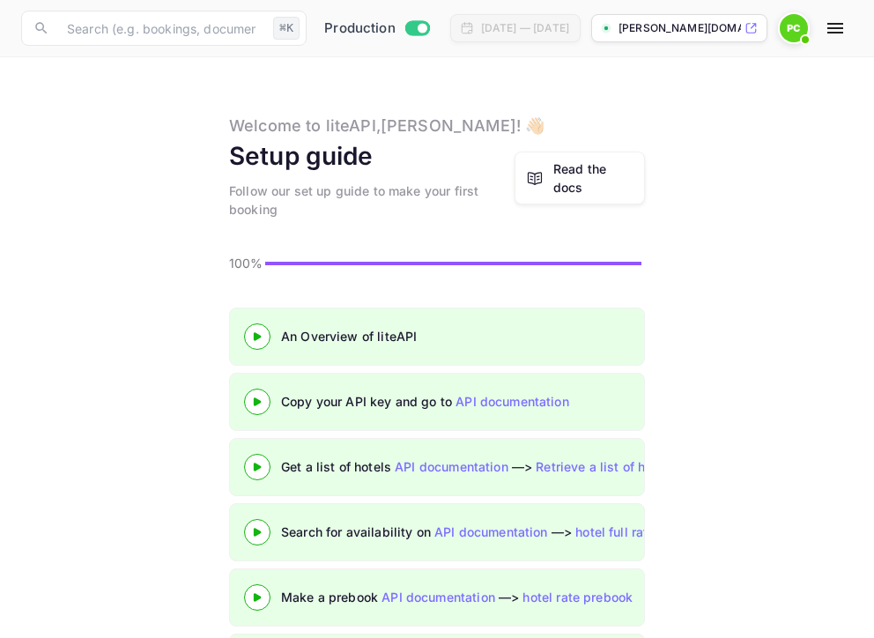
click at [255, 337] on 3 at bounding box center [257, 336] width 7 height 8
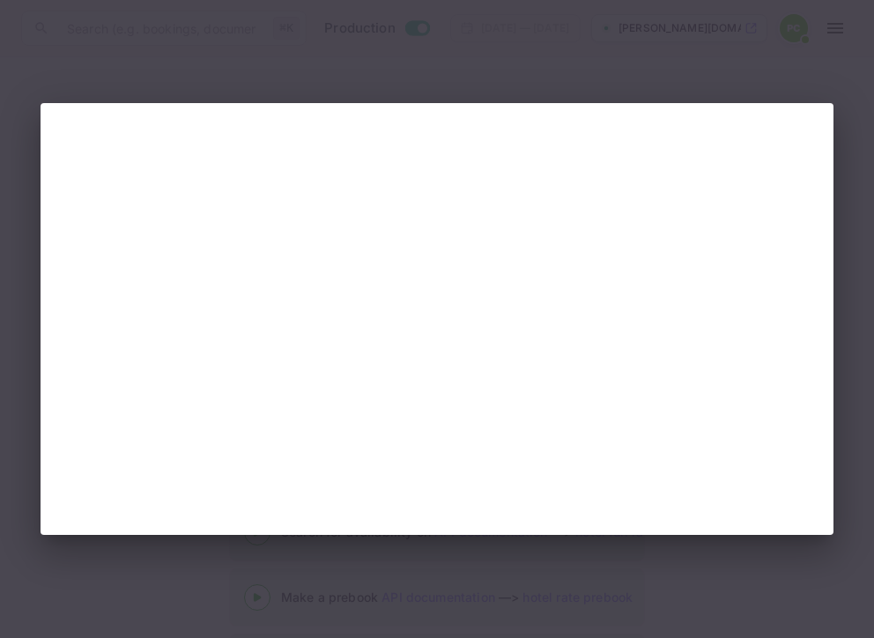
click at [572, 80] on div at bounding box center [437, 319] width 874 height 638
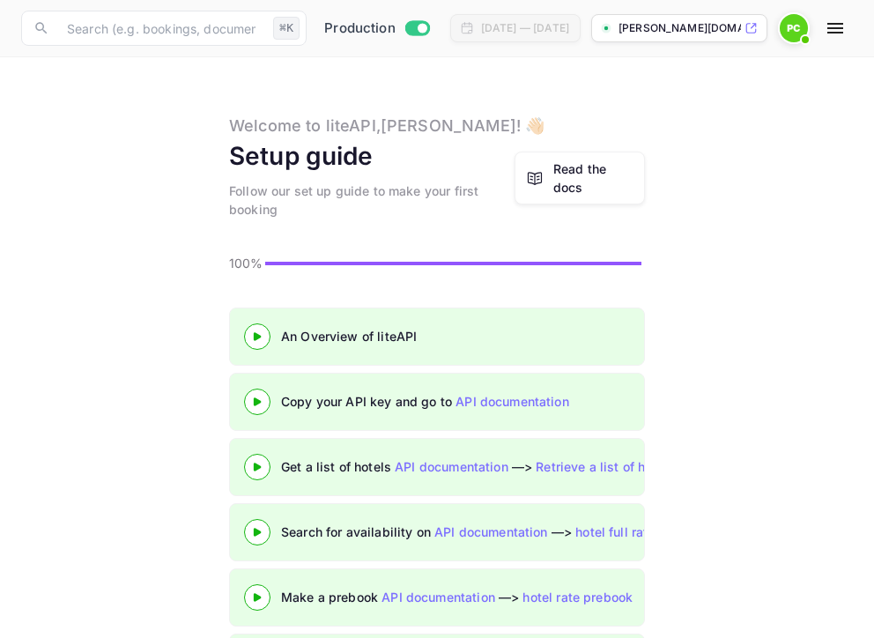
scroll to position [82, 0]
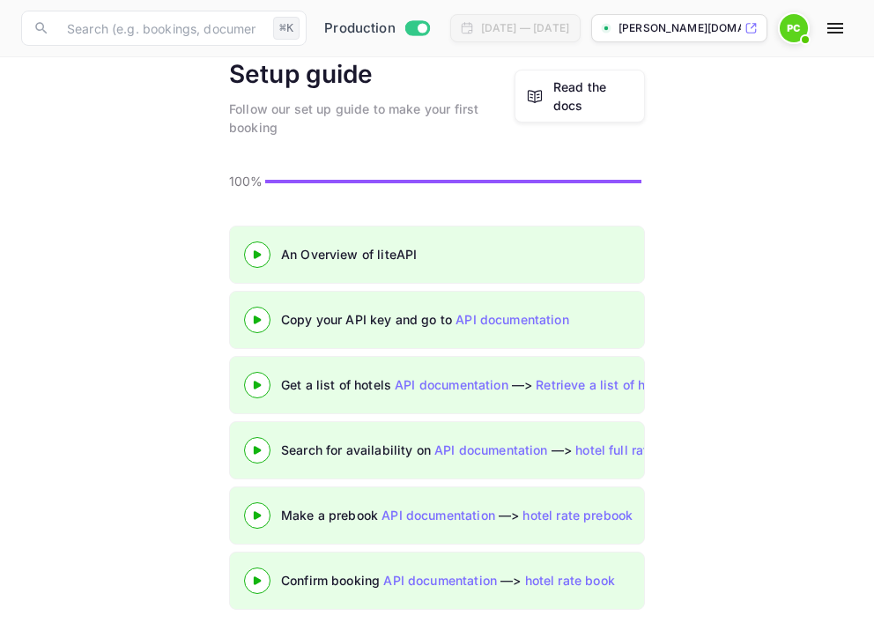
click at [568, 96] on div "Read the docs" at bounding box center [593, 96] width 80 height 37
click at [263, 257] on icon at bounding box center [257, 254] width 62 height 9
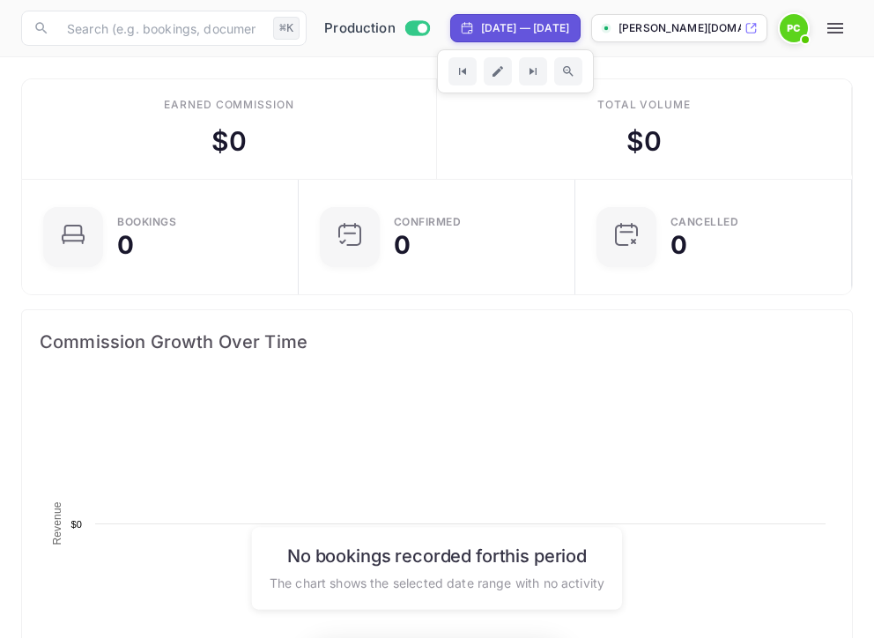
scroll to position [286, 407]
